Goal: Task Accomplishment & Management: Manage account settings

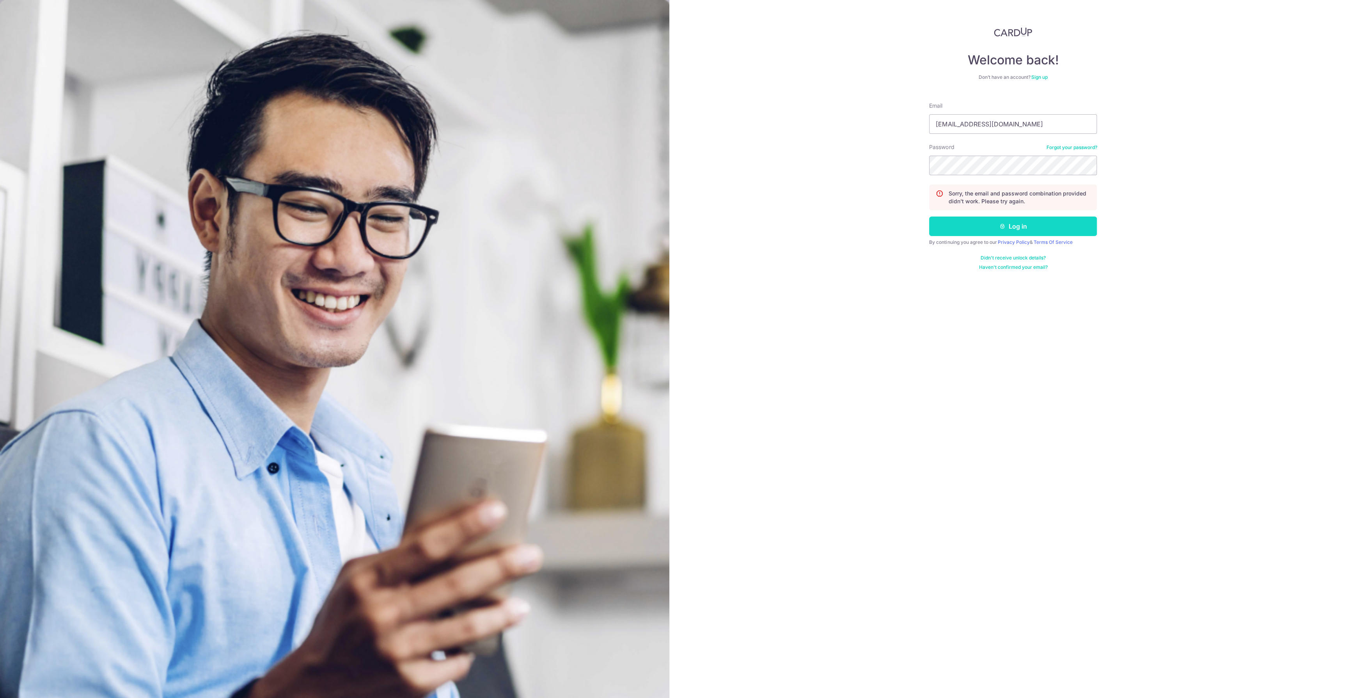
type input "[EMAIL_ADDRESS][DOMAIN_NAME]"
click at [1004, 223] on icon "submit" at bounding box center [1003, 226] width 6 height 6
